Goal: Navigation & Orientation: Find specific page/section

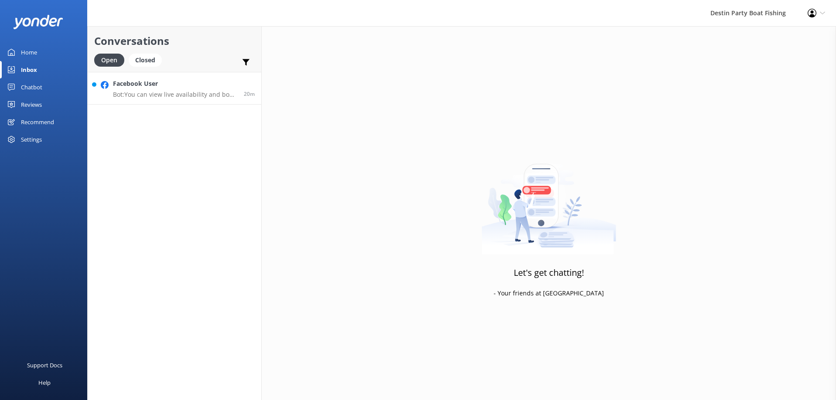
click at [179, 81] on h4 "Facebook User" at bounding box center [175, 84] width 124 height 10
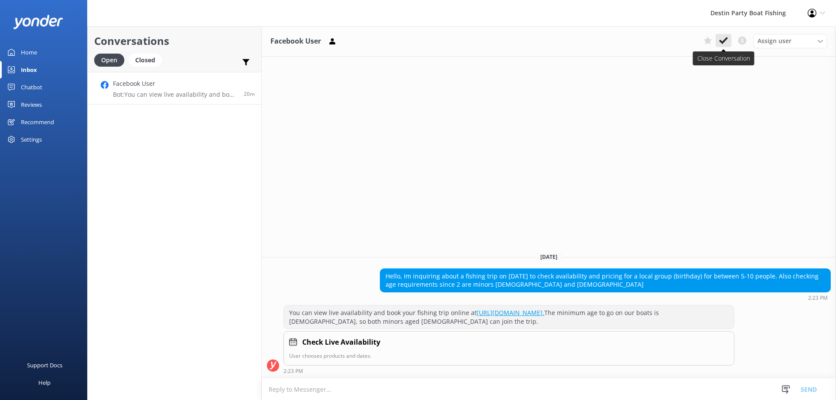
click at [724, 40] on use at bounding box center [723, 40] width 9 height 7
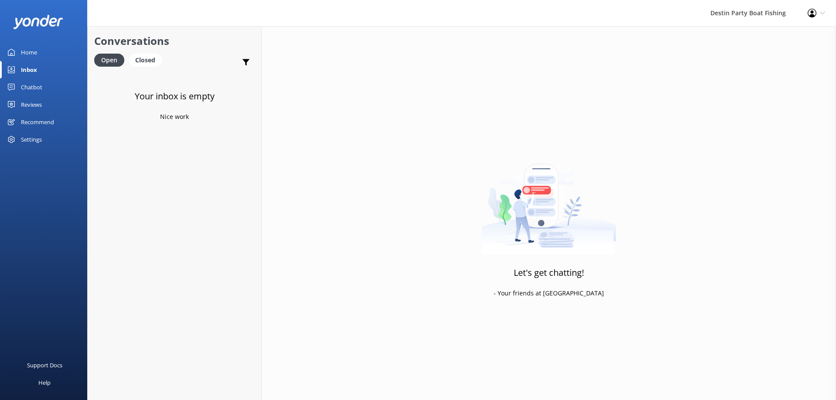
click at [37, 55] on div "Home" at bounding box center [29, 52] width 16 height 17
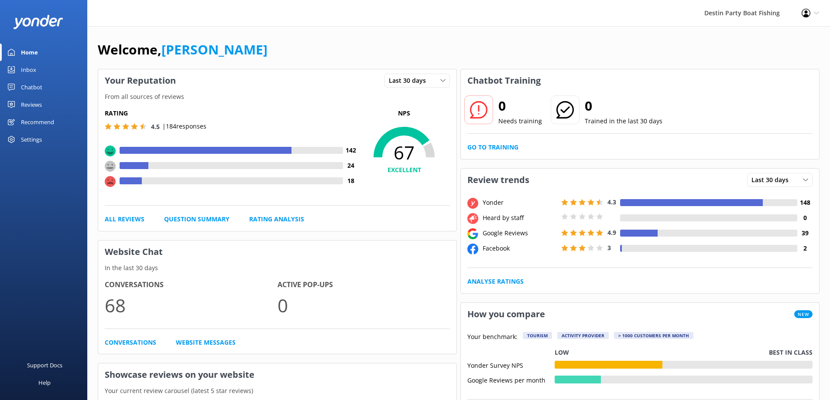
click at [32, 113] on div "Reviews" at bounding box center [31, 104] width 21 height 17
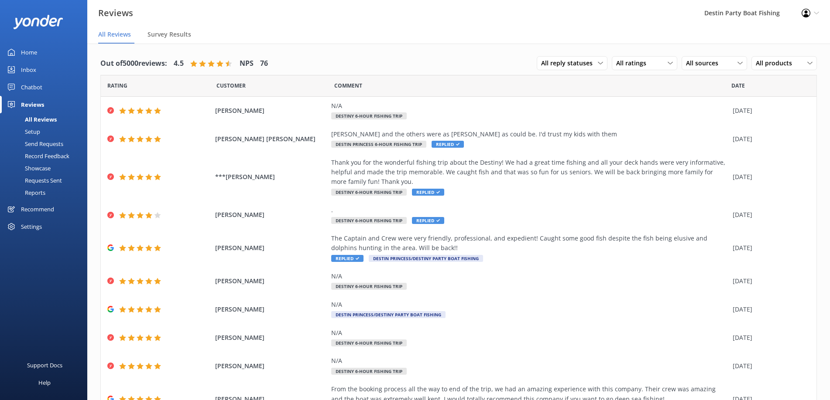
click at [34, 56] on div "Home" at bounding box center [29, 52] width 16 height 17
